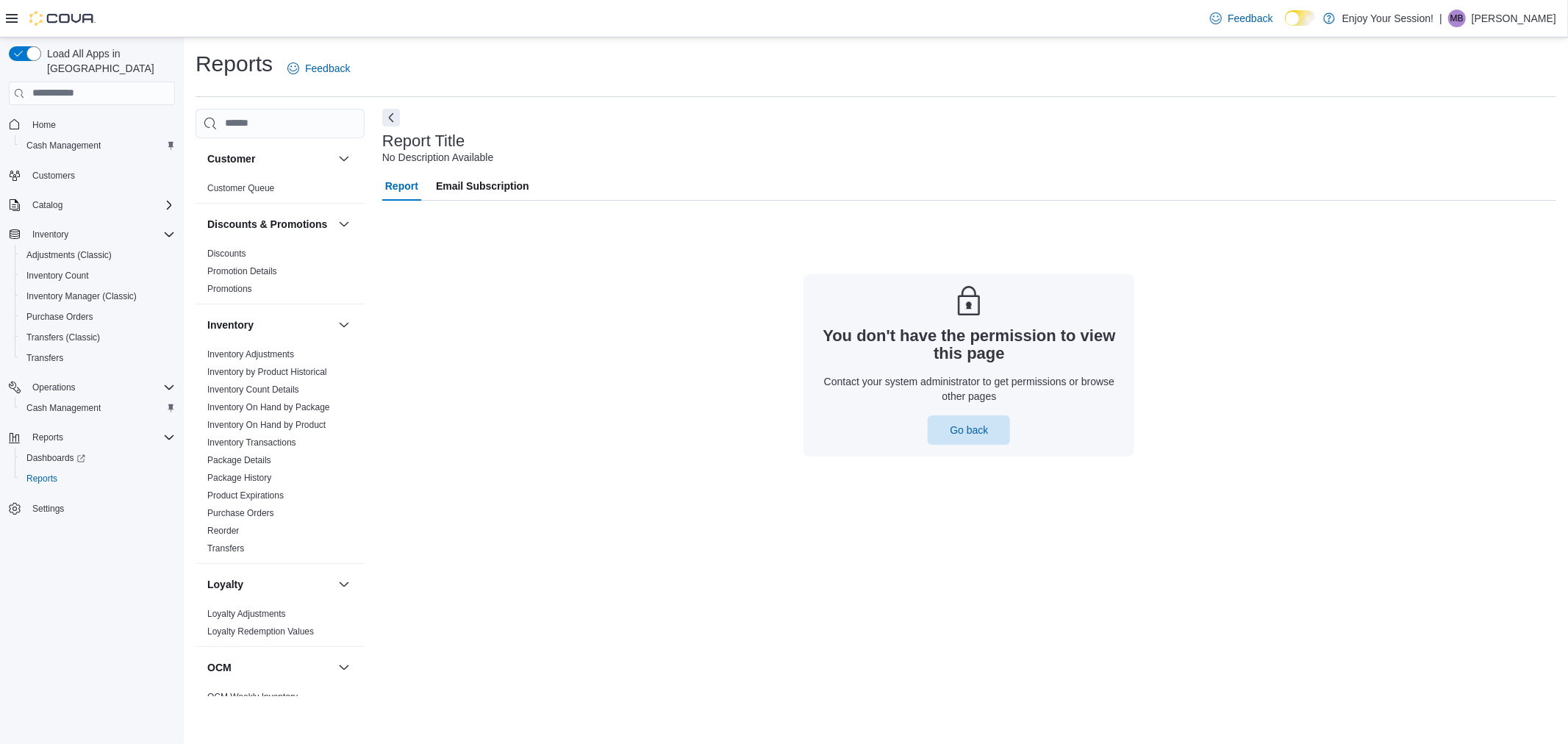
click at [1520, 13] on p "Mason Brazeau" at bounding box center [1513, 18] width 84 height 17
click at [1473, 148] on span "Sign Out" at bounding box center [1462, 145] width 40 height 15
